Goal: Information Seeking & Learning: Learn about a topic

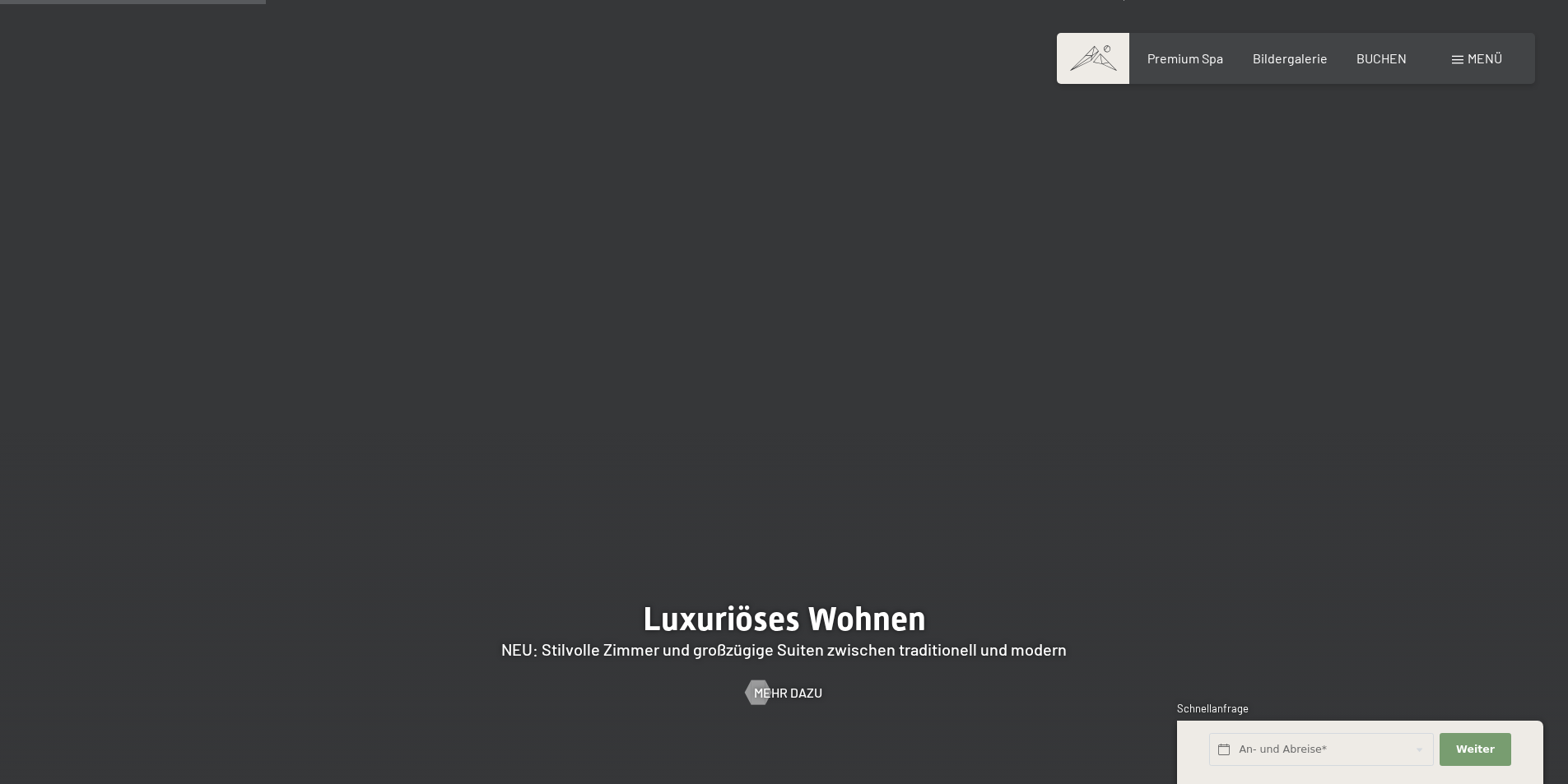
scroll to position [1562, 0]
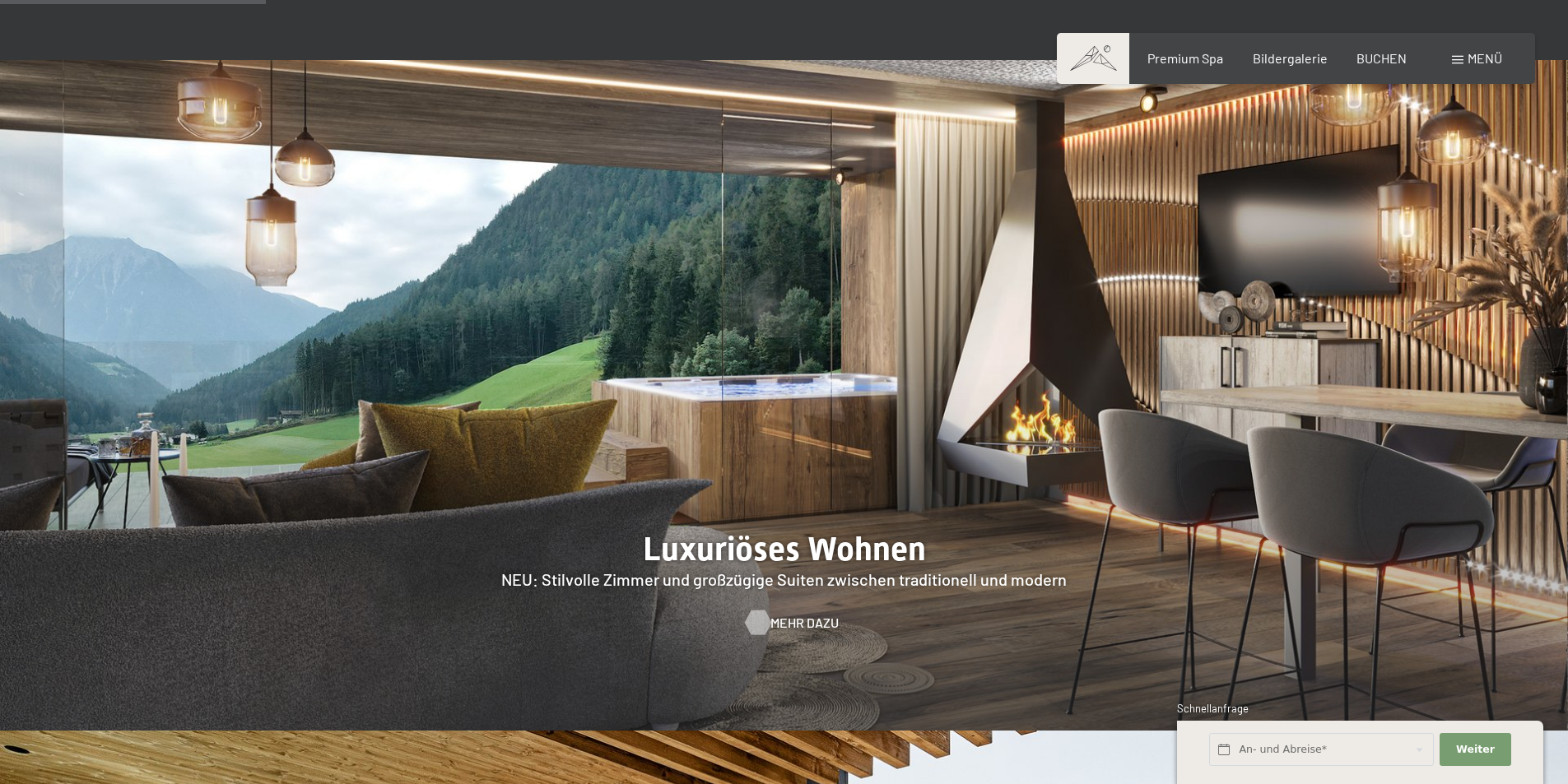
click at [803, 614] on span "Mehr dazu" at bounding box center [804, 622] width 68 height 18
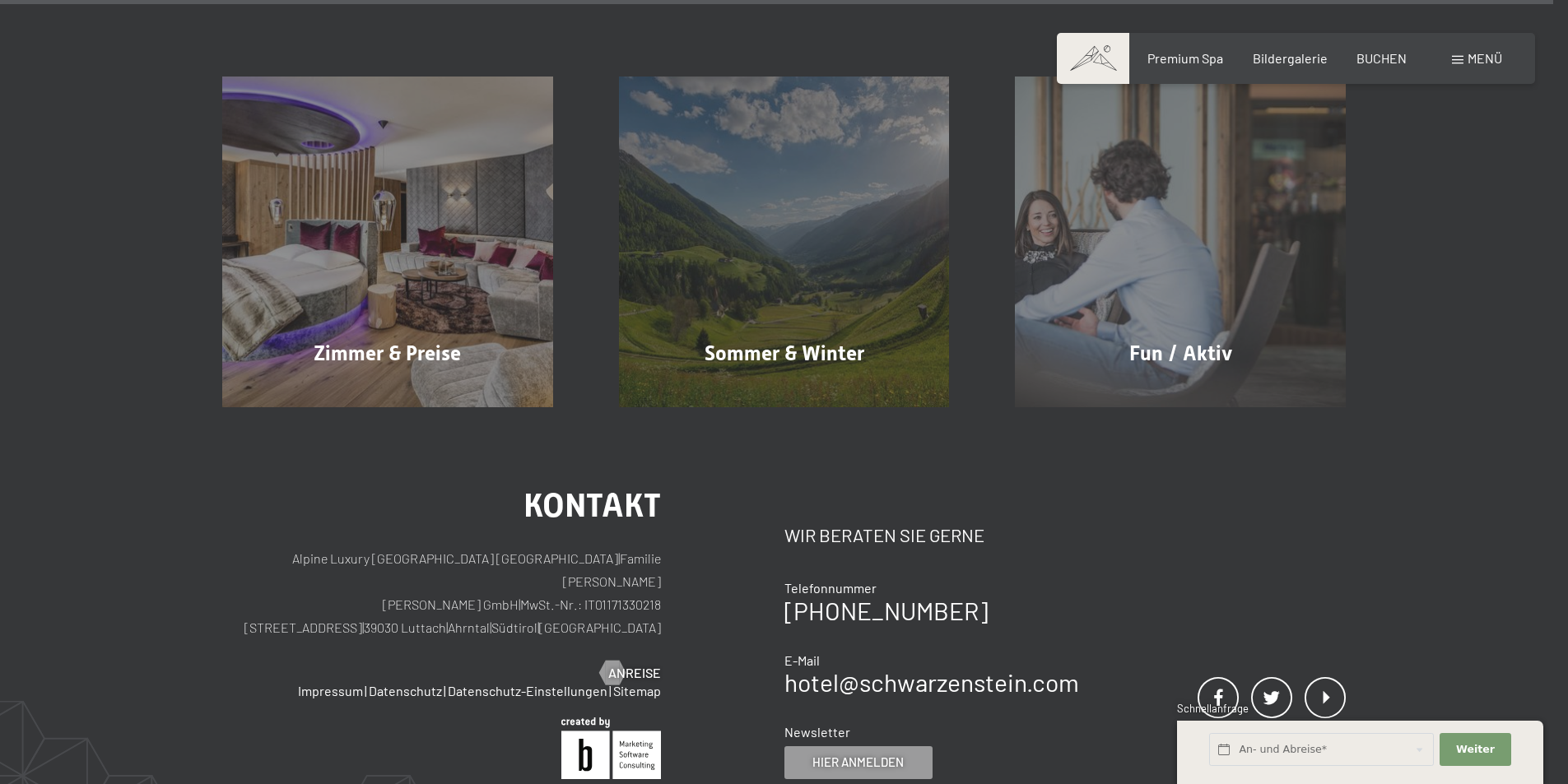
scroll to position [8378, 0]
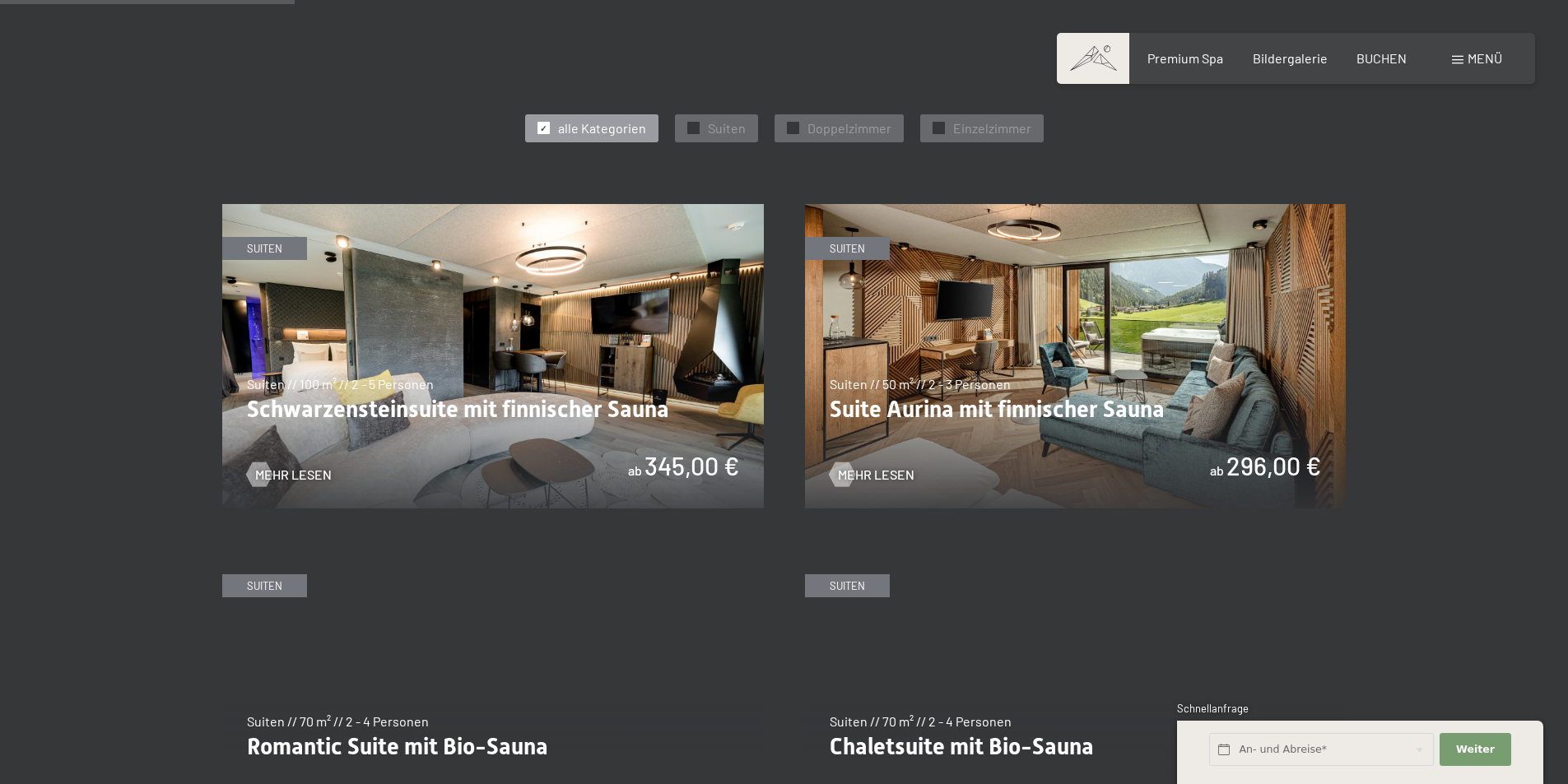
scroll to position [741, 0]
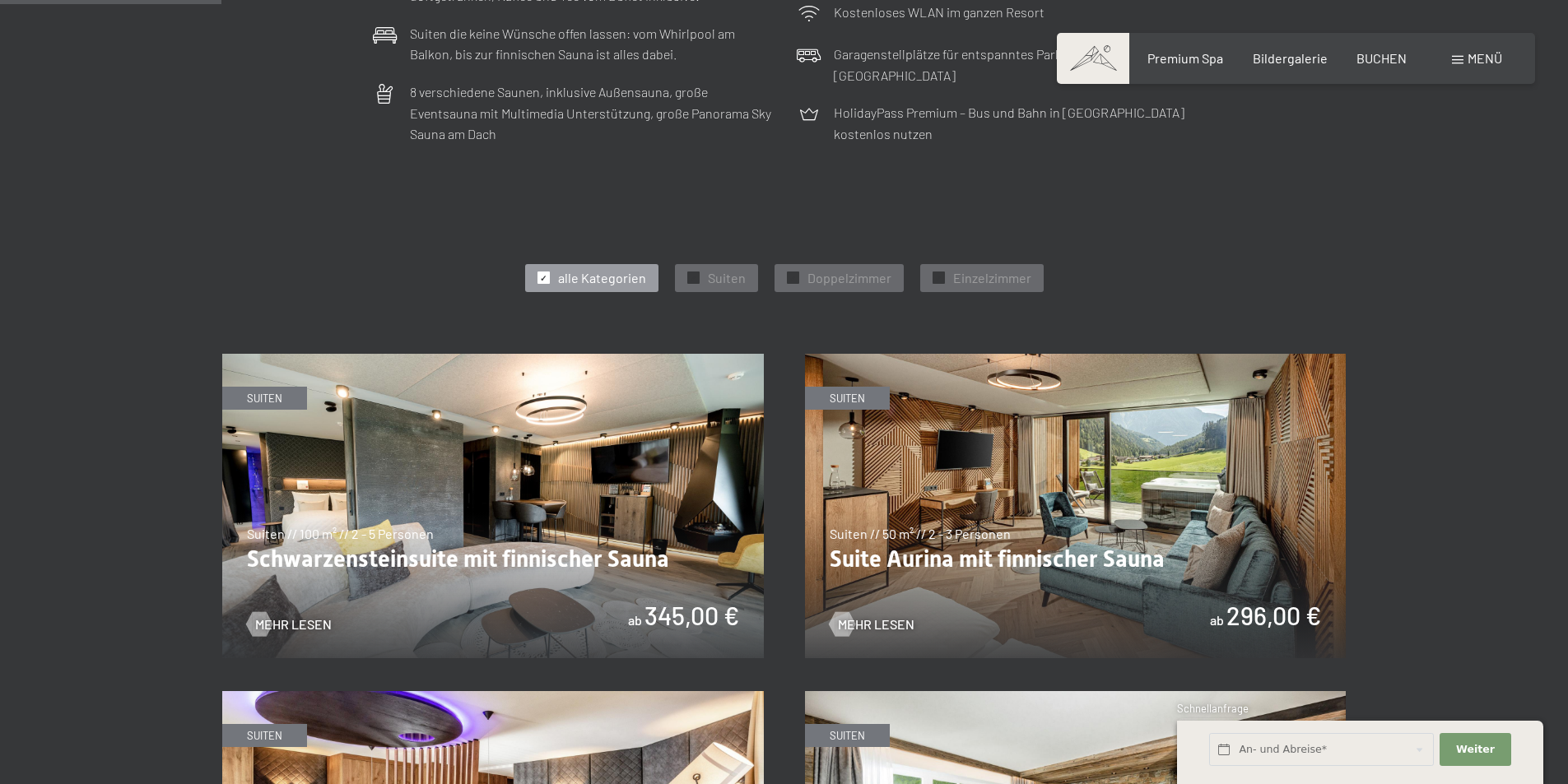
click at [1023, 563] on img at bounding box center [1076, 506] width 542 height 304
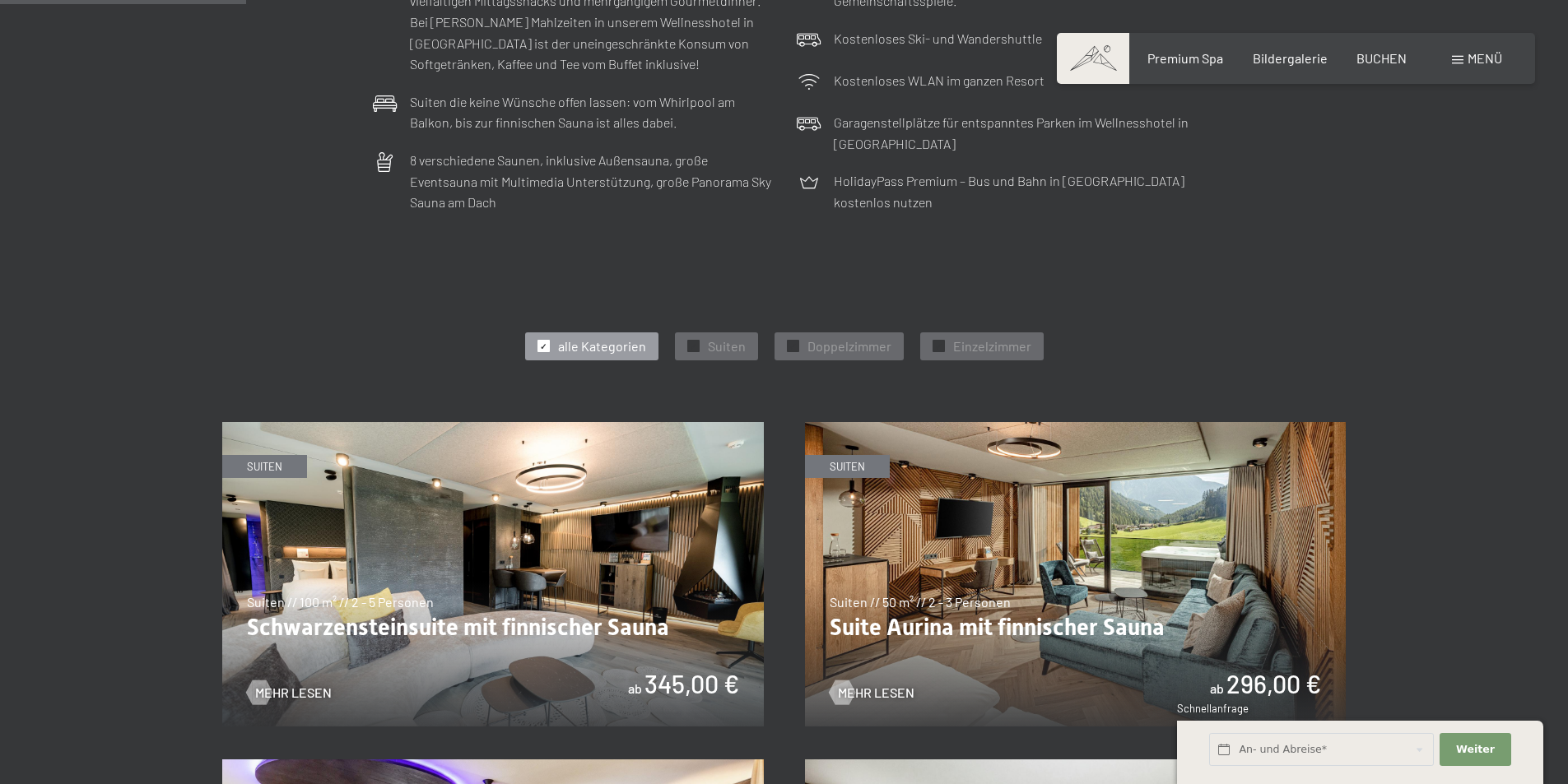
scroll to position [904, 0]
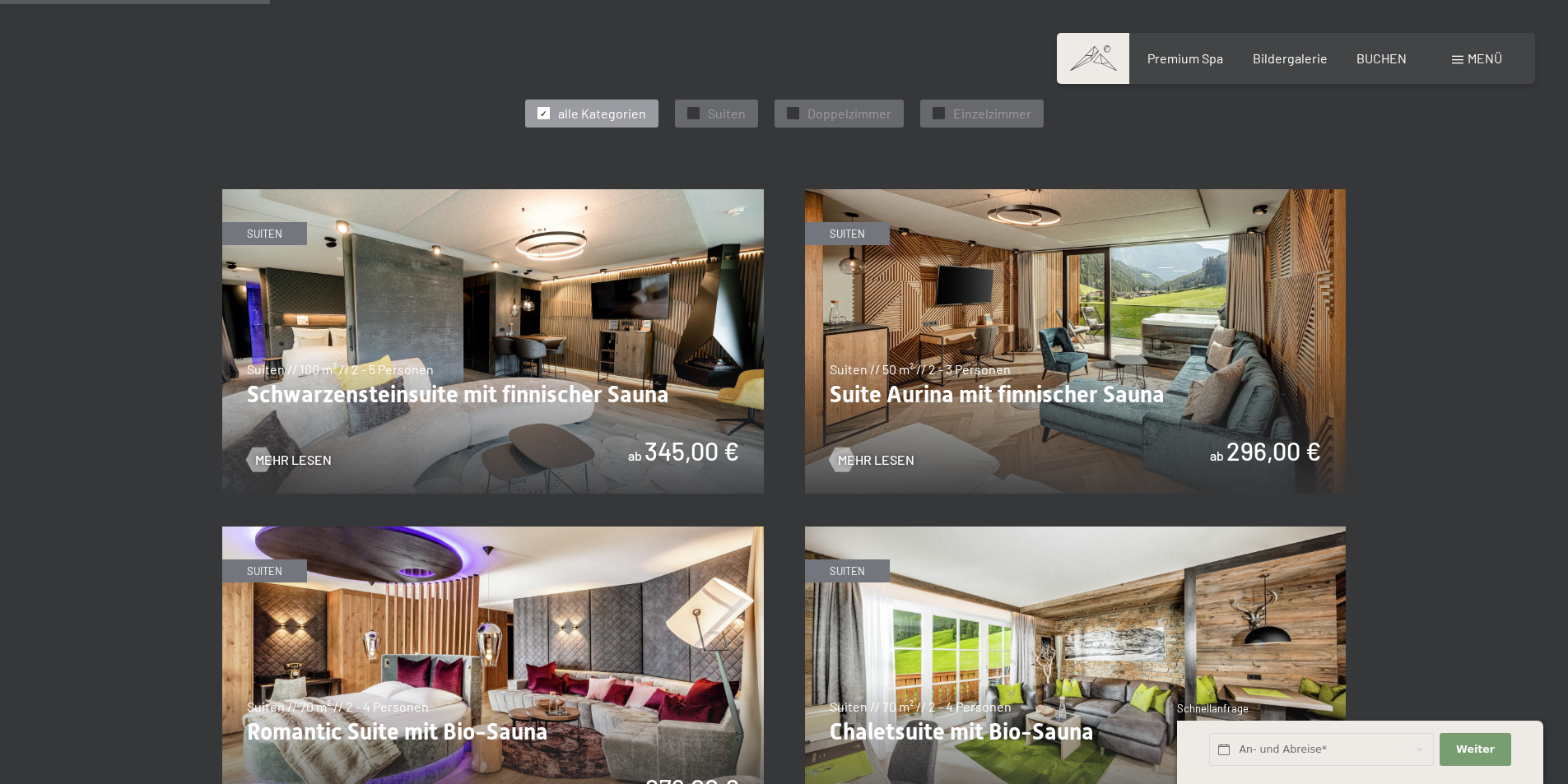
click at [1083, 395] on img at bounding box center [1076, 341] width 542 height 304
